Goal: Check status

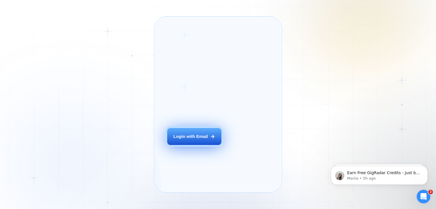
click at [194, 139] on button "Login with Email" at bounding box center [194, 136] width 54 height 17
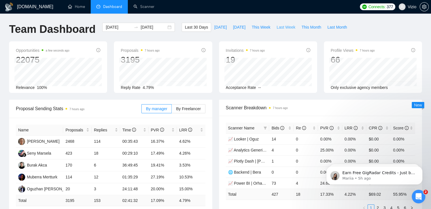
click at [281, 26] on span "Last Week" at bounding box center [286, 27] width 19 height 6
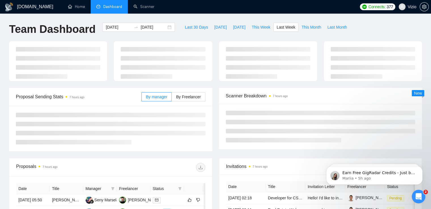
type input "[DATE]"
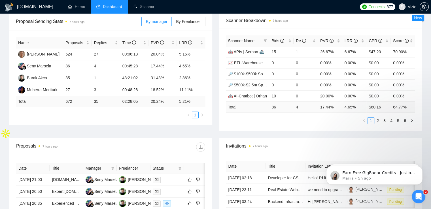
scroll to position [57, 0]
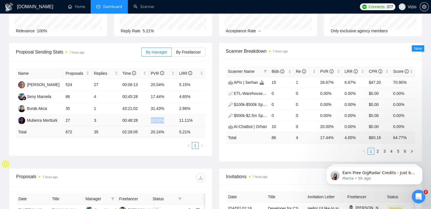
drag, startPoint x: 149, startPoint y: 122, endPoint x: 174, endPoint y: 121, distance: 25.3
click at [174, 121] on td "18.52%" at bounding box center [163, 121] width 28 height 12
click at [174, 120] on td "18.52%" at bounding box center [163, 121] width 28 height 12
drag, startPoint x: 171, startPoint y: 121, endPoint x: 194, endPoint y: 121, distance: 23.0
click at [194, 121] on tr "Muberra Mertturk 27 3 00:48:28 18.52% 11.11%" at bounding box center [111, 121] width 190 height 12
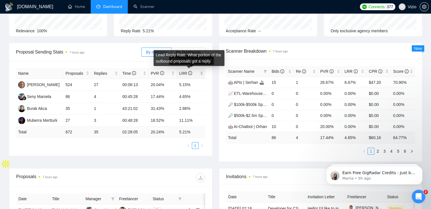
click at [190, 72] on icon "info-circle" at bounding box center [190, 73] width 1 height 2
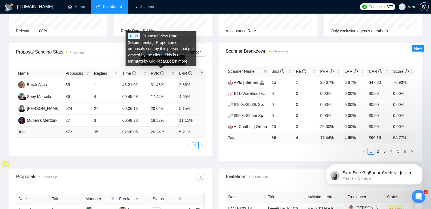
click at [162, 73] on icon "info-circle" at bounding box center [162, 73] width 4 height 4
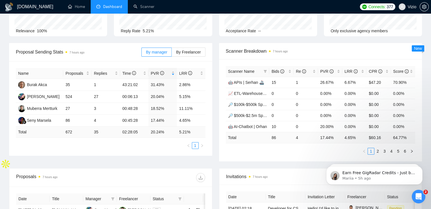
scroll to position [0, 0]
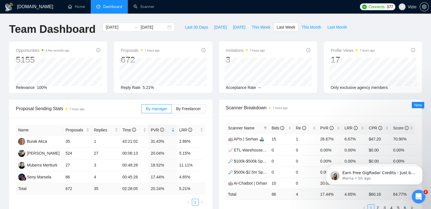
drag, startPoint x: 157, startPoint y: 94, endPoint x: 148, endPoint y: 16, distance: 78.8
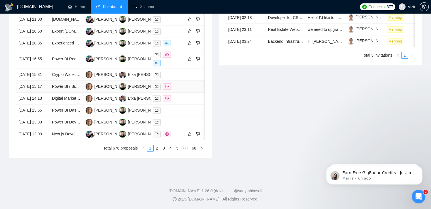
scroll to position [299, 0]
click at [157, 146] on link "2" at bounding box center [157, 148] width 6 height 6
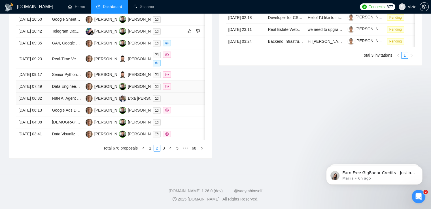
scroll to position [299, 0]
click at [166, 146] on link "3" at bounding box center [164, 148] width 6 height 6
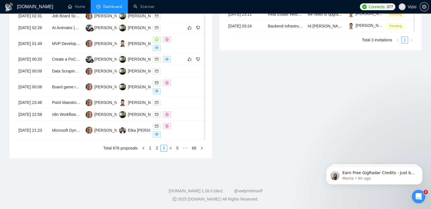
click at [170, 151] on link "4" at bounding box center [171, 148] width 6 height 6
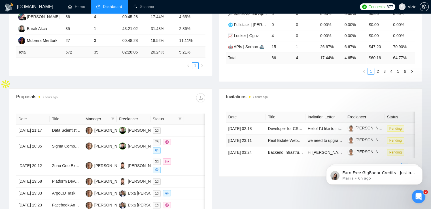
scroll to position [0, 0]
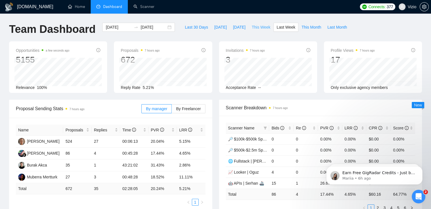
drag, startPoint x: 228, startPoint y: 139, endPoint x: 254, endPoint y: 31, distance: 111.1
